Goal: Information Seeking & Learning: Learn about a topic

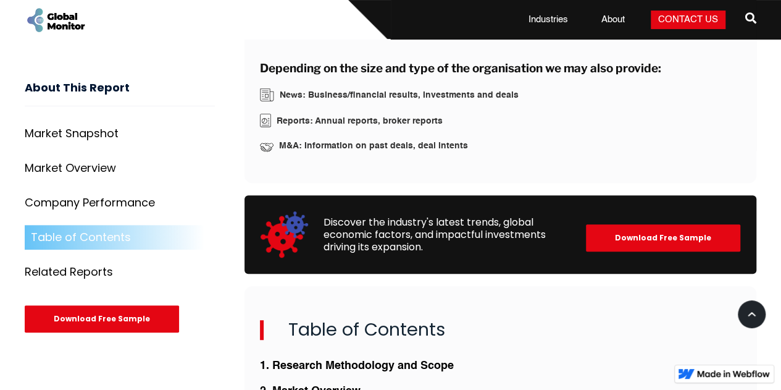
scroll to position [2655, 0]
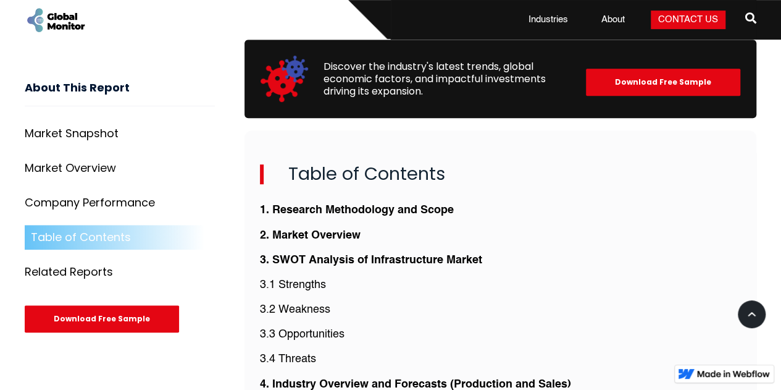
click at [311, 277] on p "3.1 Strengths" at bounding box center [501, 284] width 482 height 15
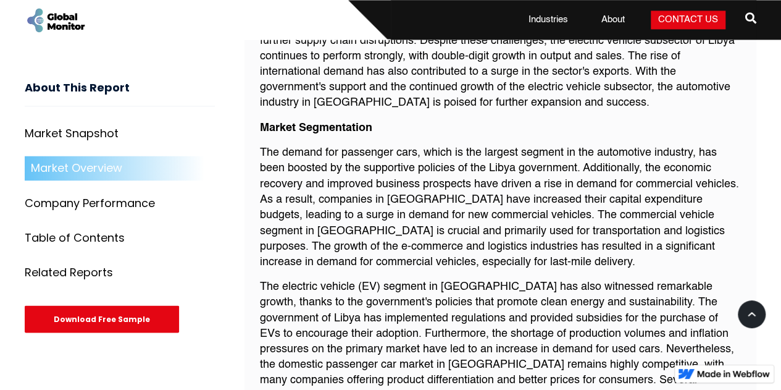
scroll to position [1049, 0]
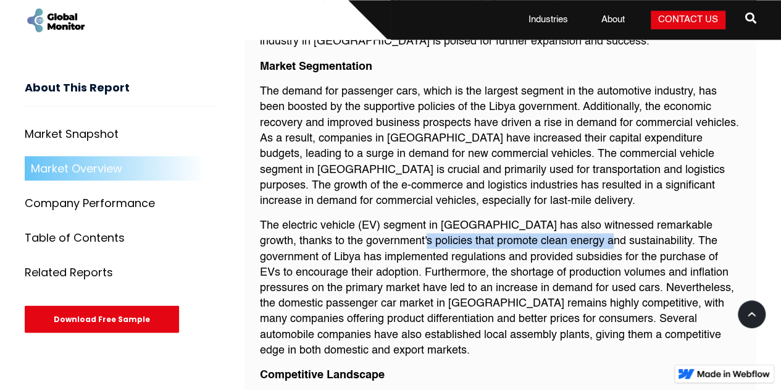
drag, startPoint x: 372, startPoint y: 222, endPoint x: 570, endPoint y: 220, distance: 198.2
click at [570, 220] on p "The electric vehicle (EV) segment in [GEOGRAPHIC_DATA] has also witnessed remar…" at bounding box center [501, 287] width 482 height 140
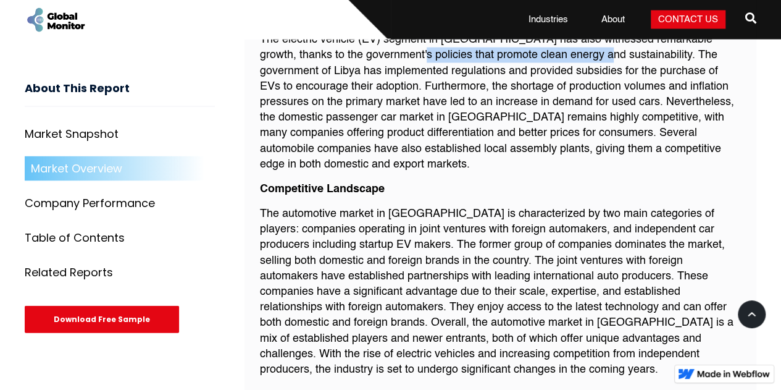
scroll to position [1420, 0]
